Goal: Navigation & Orientation: Find specific page/section

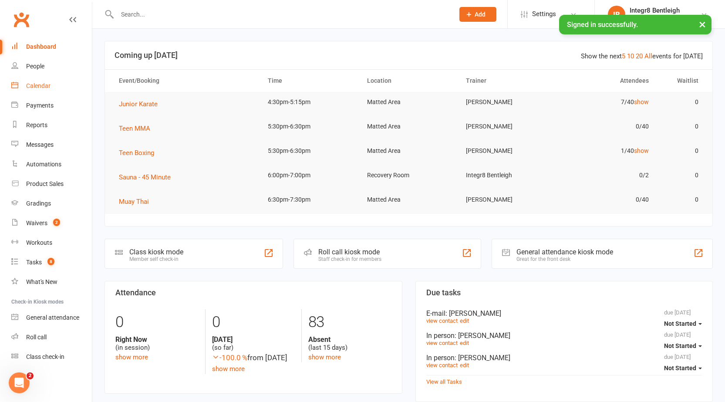
click at [27, 85] on div "Calendar" at bounding box center [38, 85] width 24 height 7
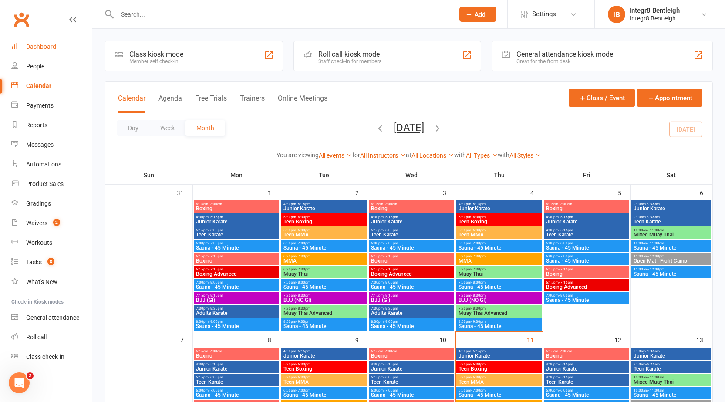
click at [46, 47] on div "Dashboard" at bounding box center [41, 46] width 30 height 7
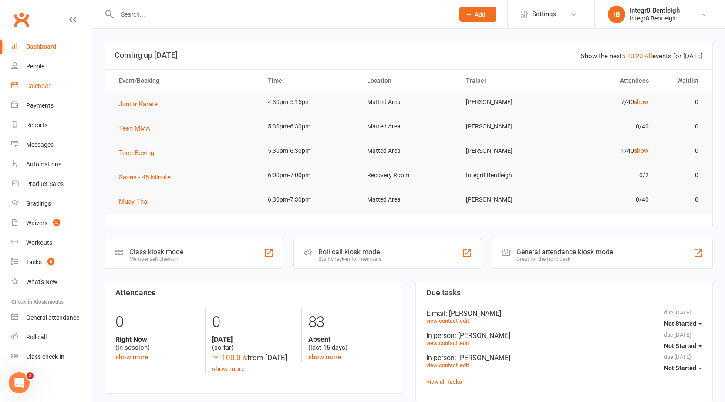
click at [44, 91] on link "Calendar" at bounding box center [51, 86] width 81 height 20
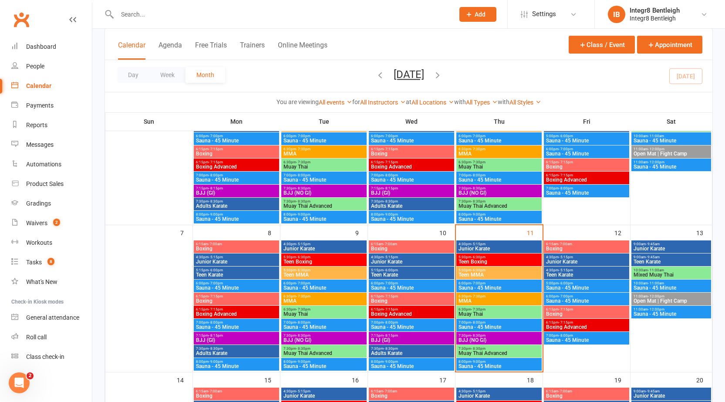
scroll to position [174, 0]
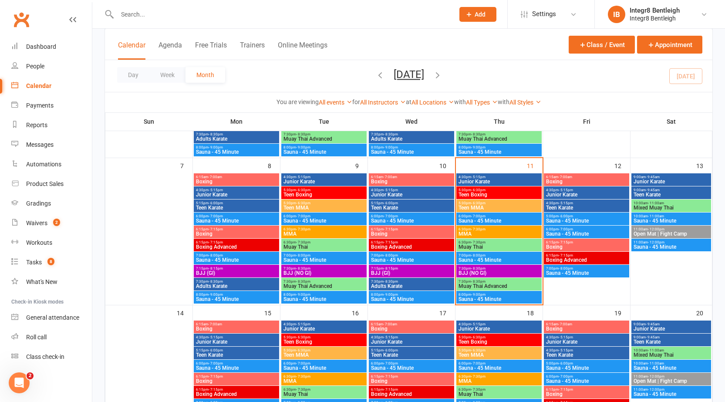
click at [471, 181] on span "Junior Karate" at bounding box center [499, 181] width 82 height 5
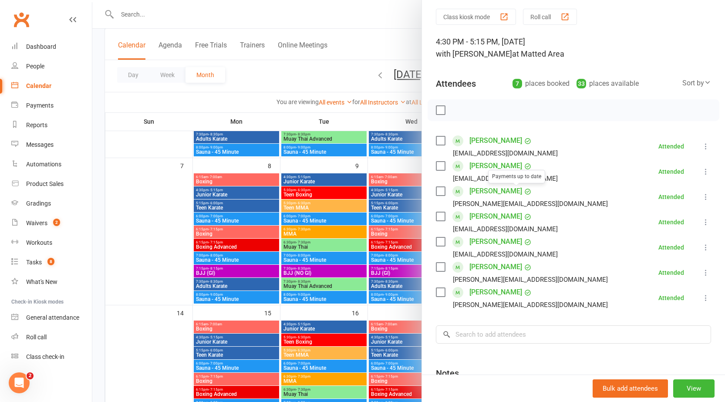
scroll to position [44, 0]
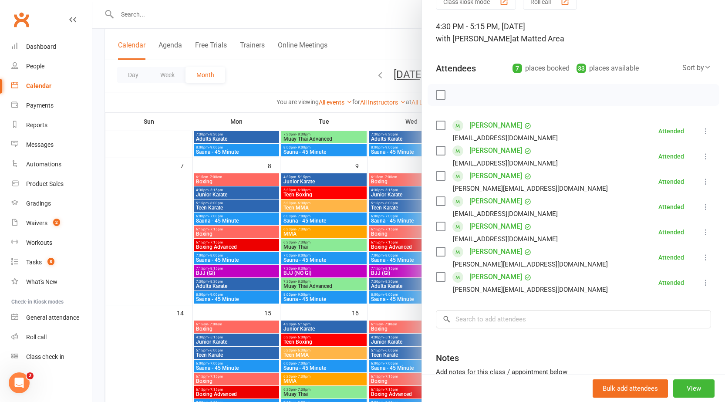
click at [365, 231] on div at bounding box center [408, 201] width 633 height 402
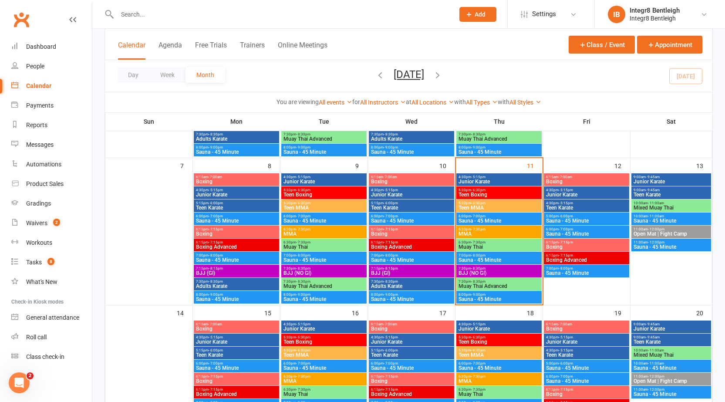
click at [471, 176] on span "- 5:15pm" at bounding box center [478, 177] width 14 height 4
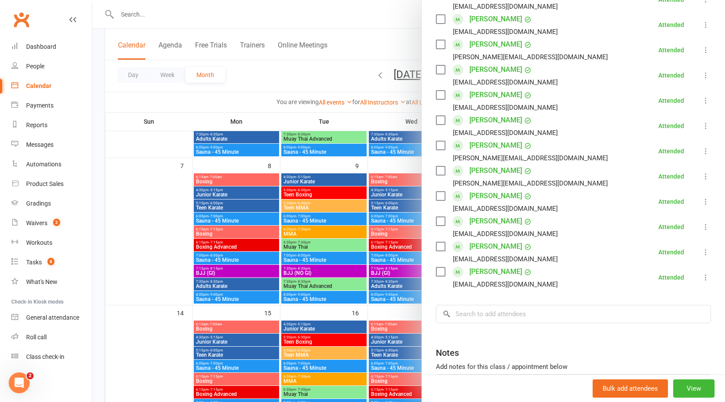
scroll to position [174, 0]
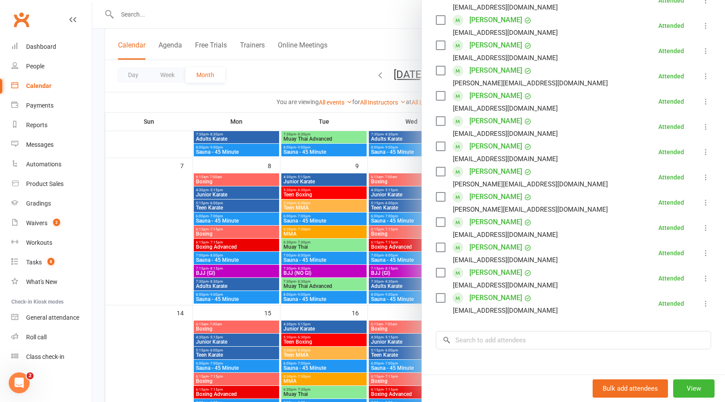
click at [358, 223] on div at bounding box center [408, 201] width 633 height 402
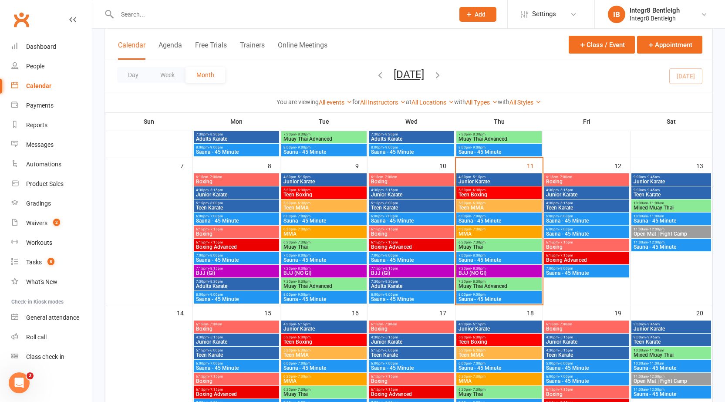
click at [472, 193] on span "Teen Boxing" at bounding box center [499, 194] width 82 height 5
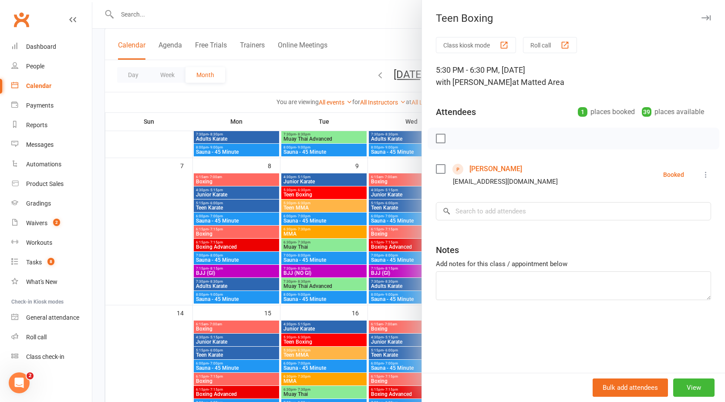
click at [222, 239] on div at bounding box center [408, 201] width 633 height 402
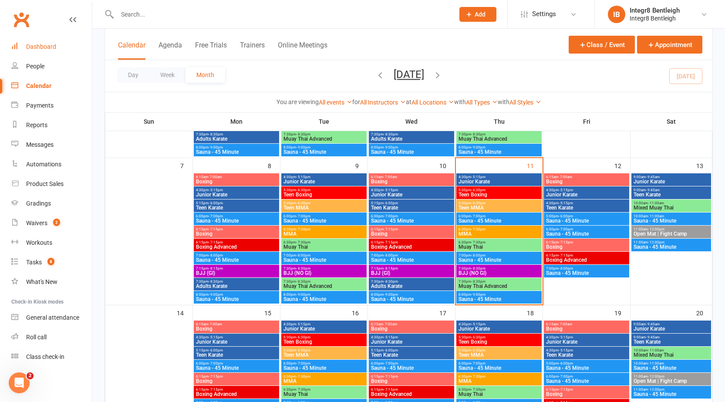
click at [34, 44] on div "Dashboard" at bounding box center [41, 46] width 30 height 7
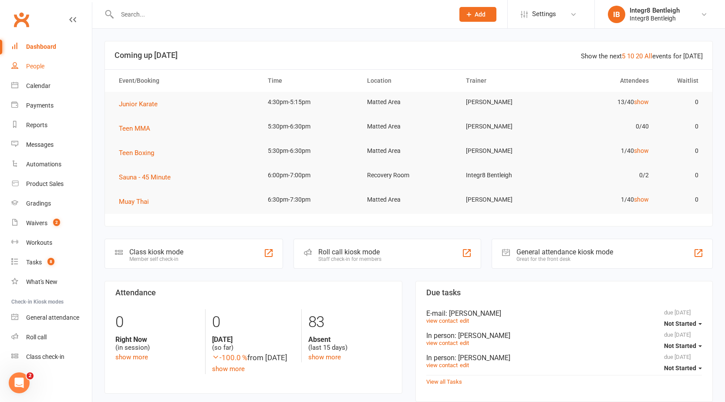
click at [35, 65] on div "People" at bounding box center [35, 66] width 18 height 7
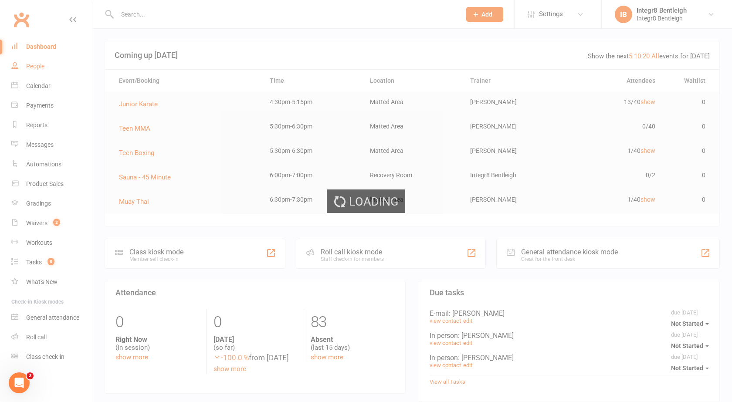
select select "100"
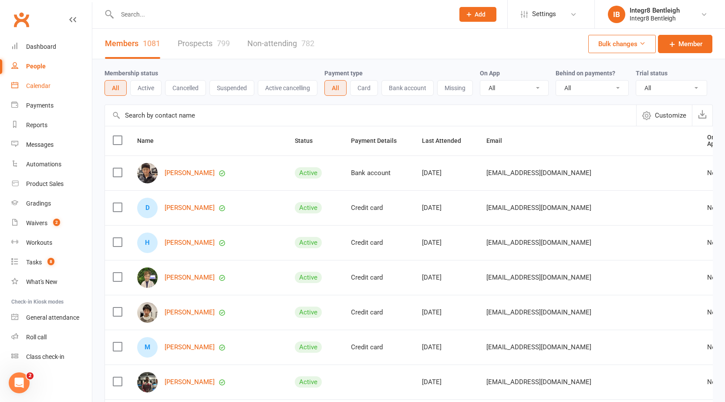
click at [40, 84] on div "Calendar" at bounding box center [38, 85] width 24 height 7
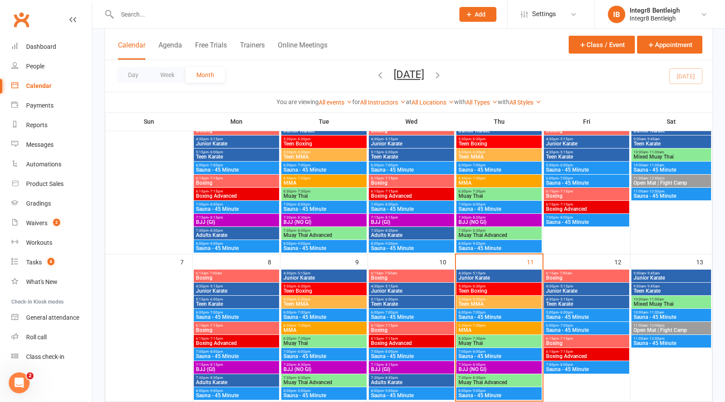
scroll to position [87, 0]
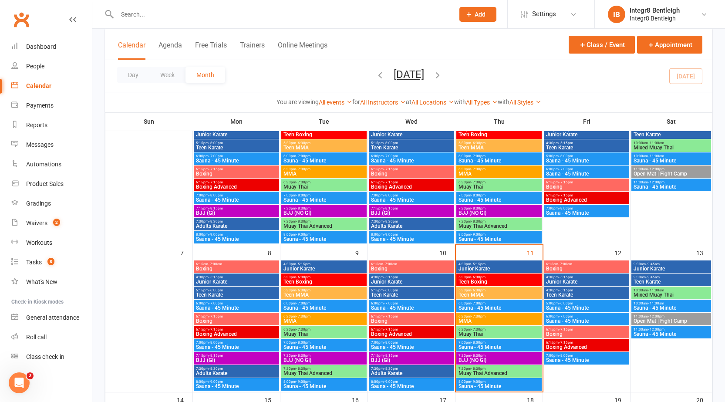
click at [478, 279] on span "Teen Boxing" at bounding box center [499, 281] width 82 height 5
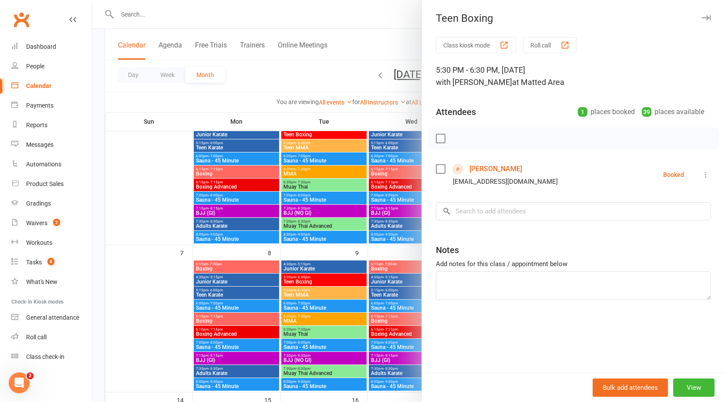
click at [335, 276] on div at bounding box center [408, 201] width 633 height 402
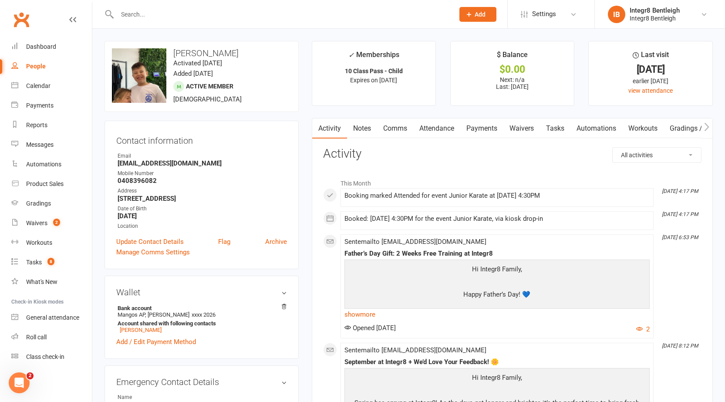
click at [359, 126] on link "Notes" at bounding box center [362, 128] width 30 height 20
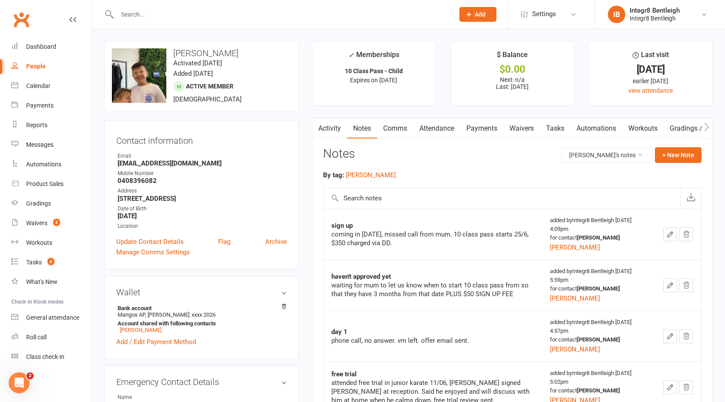
click at [336, 128] on link "Activity" at bounding box center [329, 128] width 35 height 20
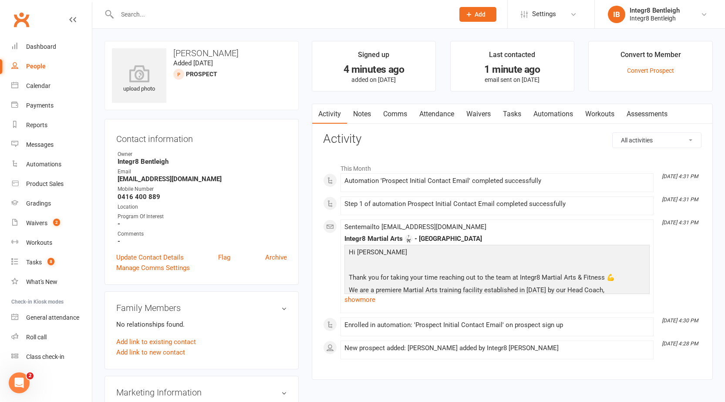
click at [362, 113] on link "Notes" at bounding box center [362, 114] width 30 height 20
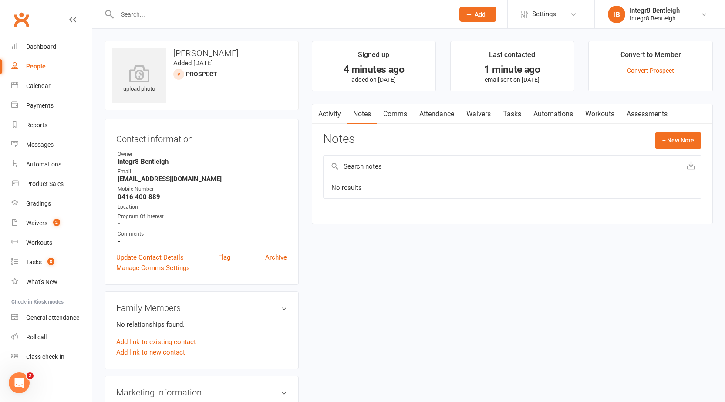
click at [331, 116] on link "Activity" at bounding box center [329, 114] width 35 height 20
